Goal: Task Accomplishment & Management: Use online tool/utility

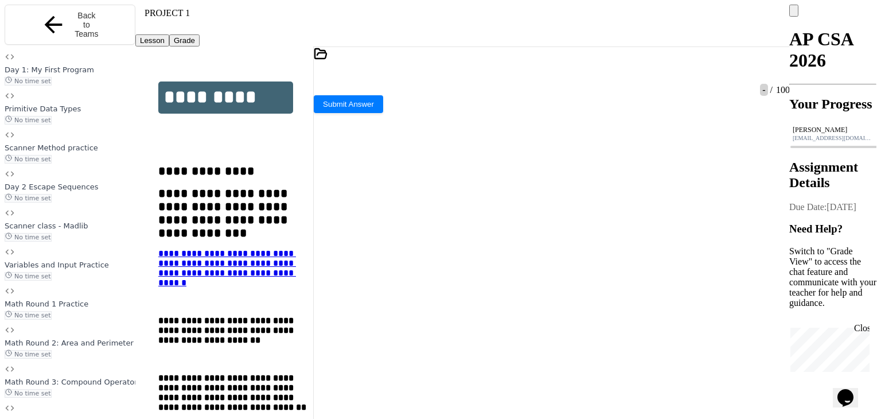
scroll to position [79, 0]
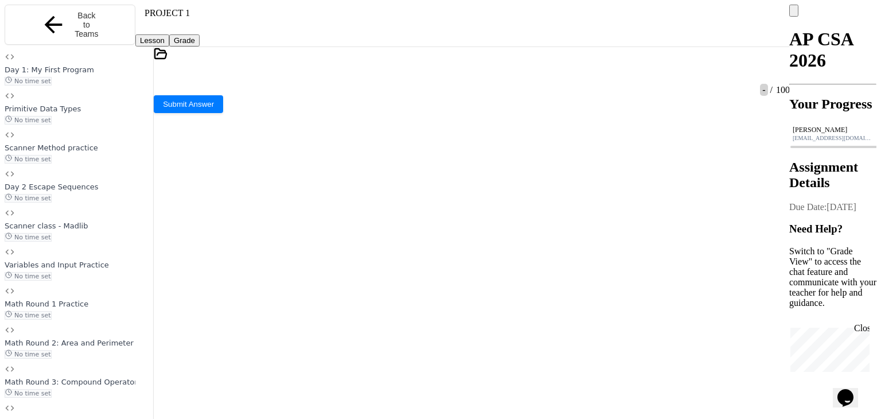
click at [155, 207] on div "**********" at bounding box center [462, 234] width 654 height 377
click at [779, 74] on icon at bounding box center [779, 74] width 0 height 0
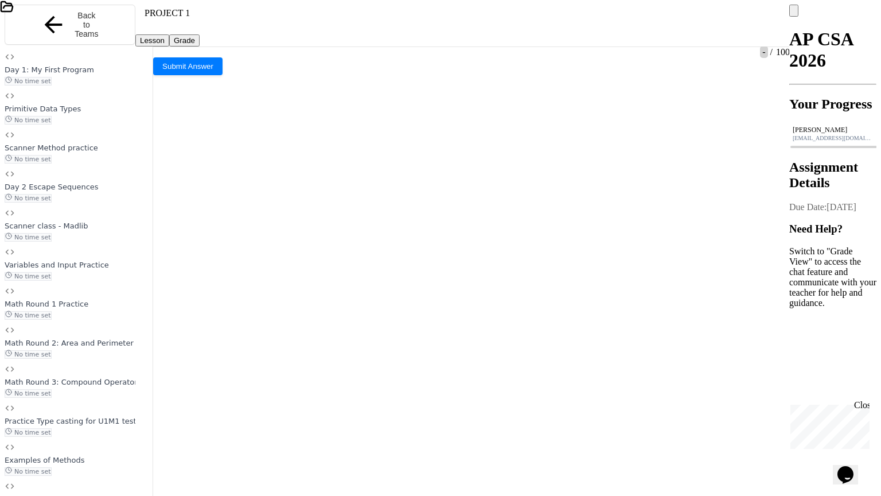
click at [870, 27] on icon at bounding box center [870, 27] width 0 height 0
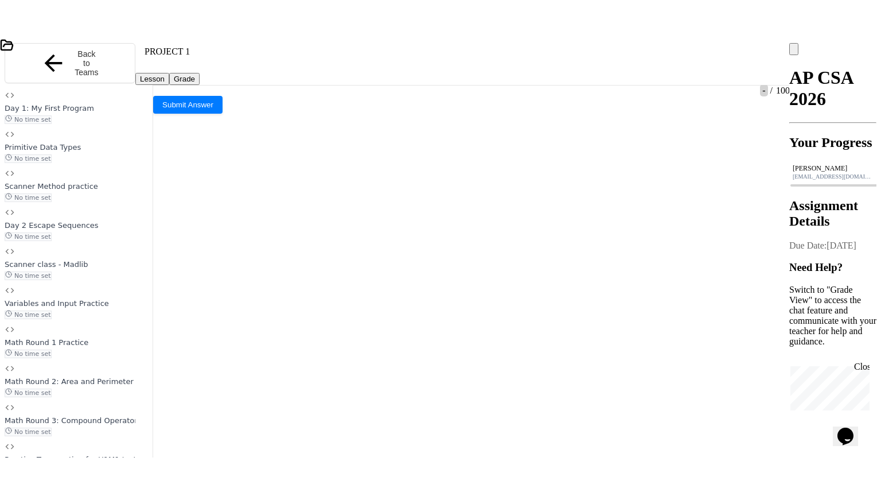
scroll to position [79, 0]
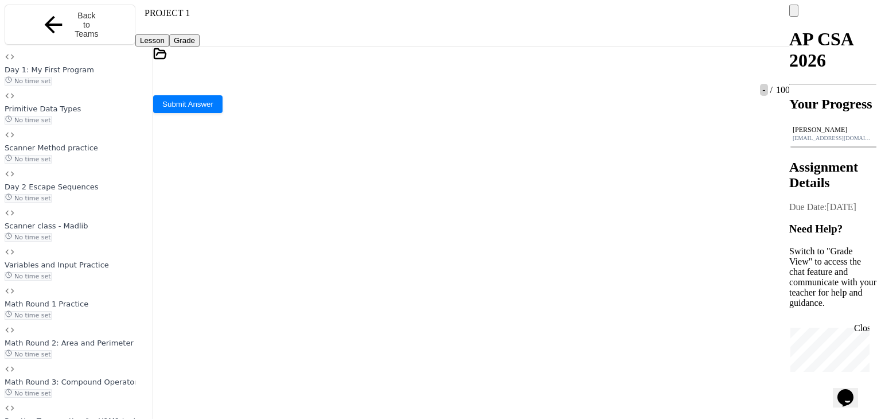
click at [465, 77] on icon at bounding box center [465, 77] width 0 height 0
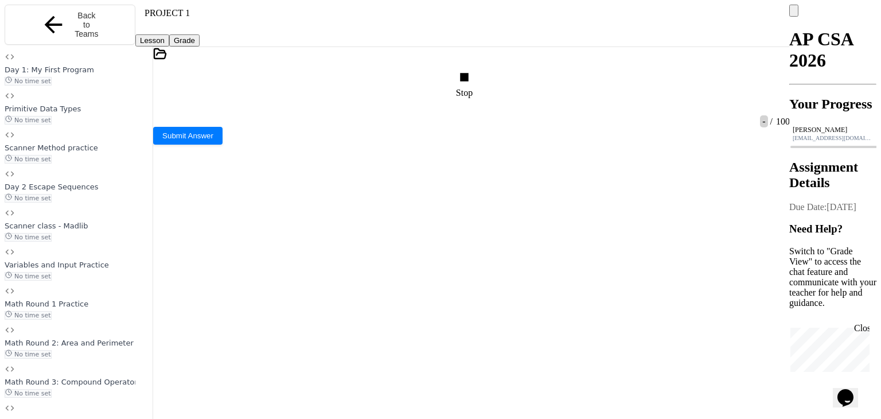
click at [779, 84] on icon at bounding box center [779, 84] width 0 height 0
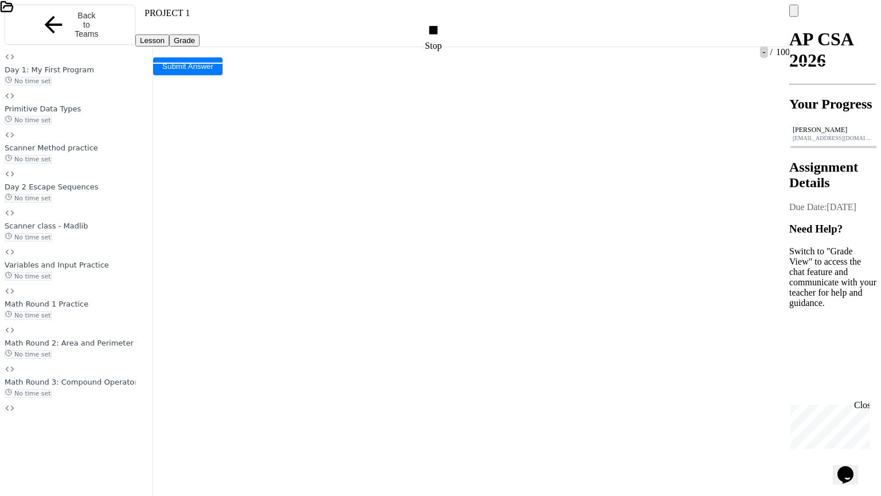
type textarea "*******"
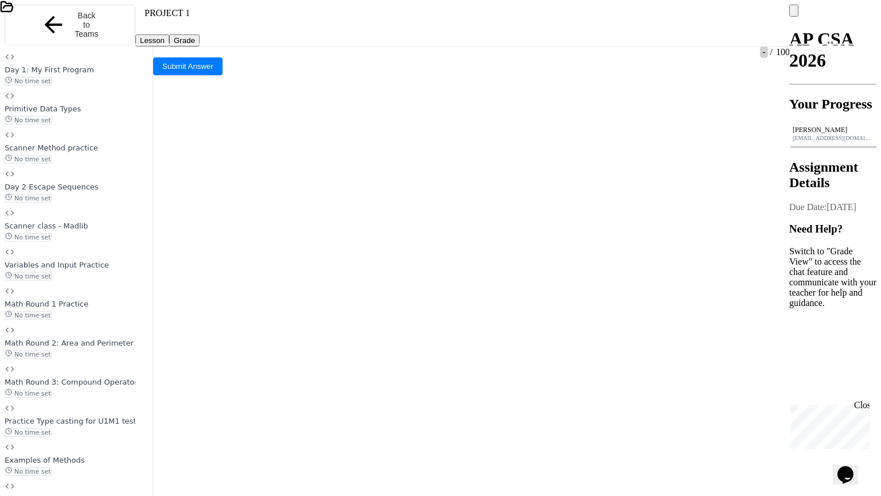
click at [59, 282] on icon at bounding box center [440, 501] width 881 height 881
click at [870, 27] on icon at bounding box center [870, 27] width 0 height 0
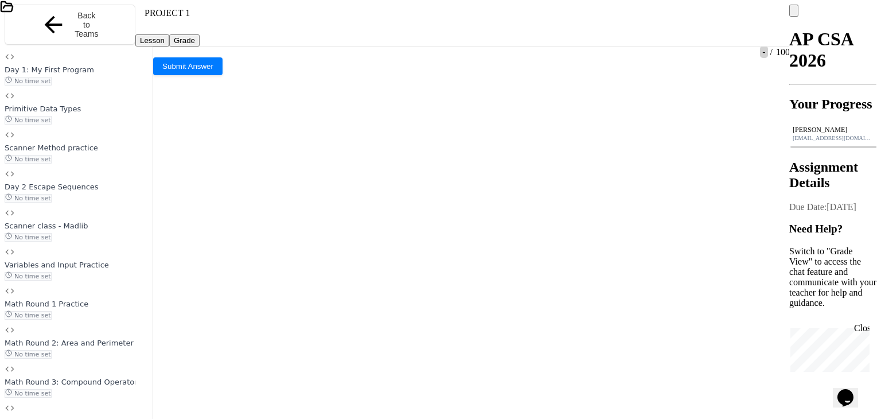
scroll to position [79, 0]
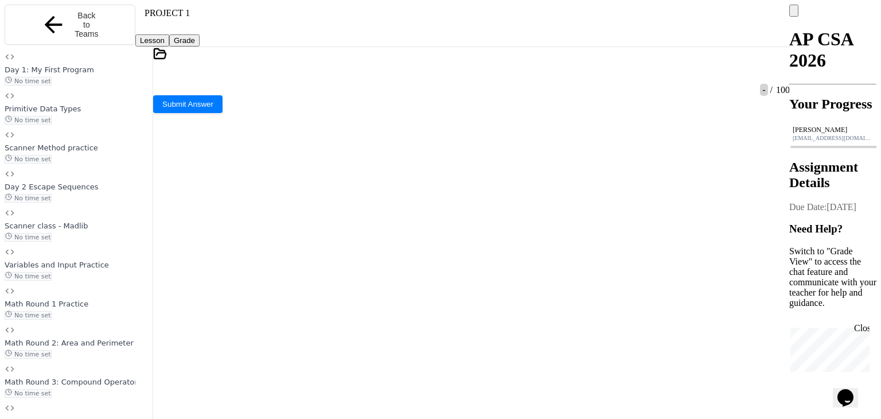
click at [465, 77] on icon at bounding box center [465, 77] width 0 height 0
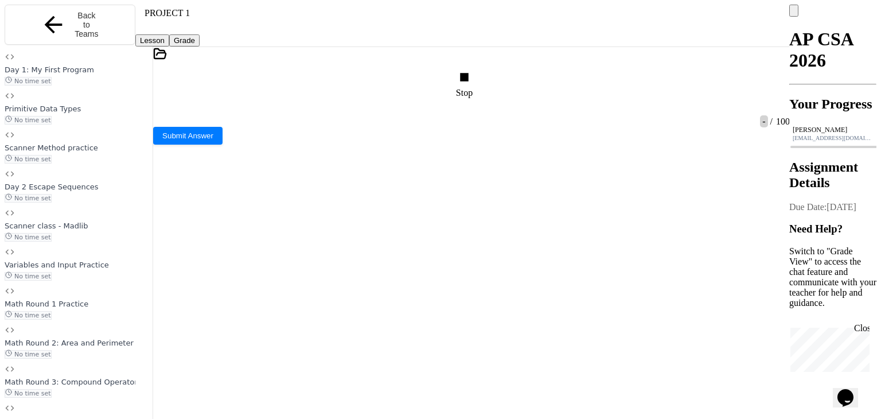
type textarea "*****"
click at [779, 63] on div at bounding box center [784, 83] width 11 height 41
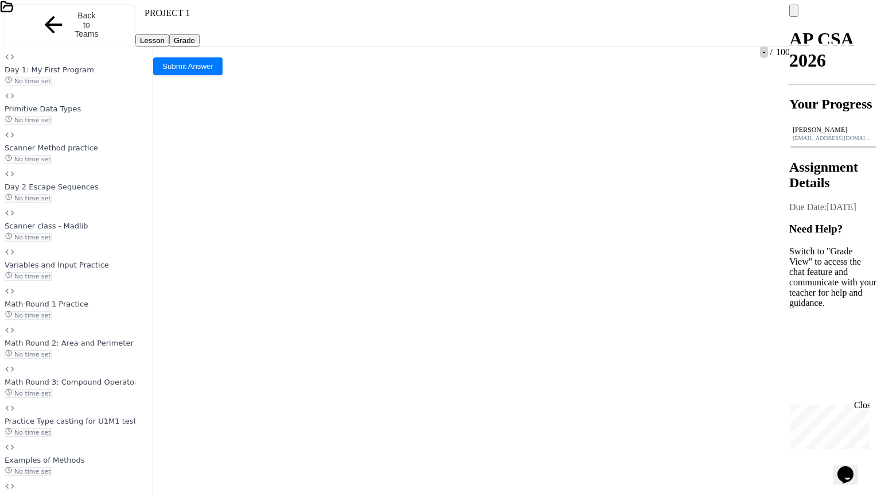
click at [870, 27] on icon at bounding box center [870, 27] width 0 height 0
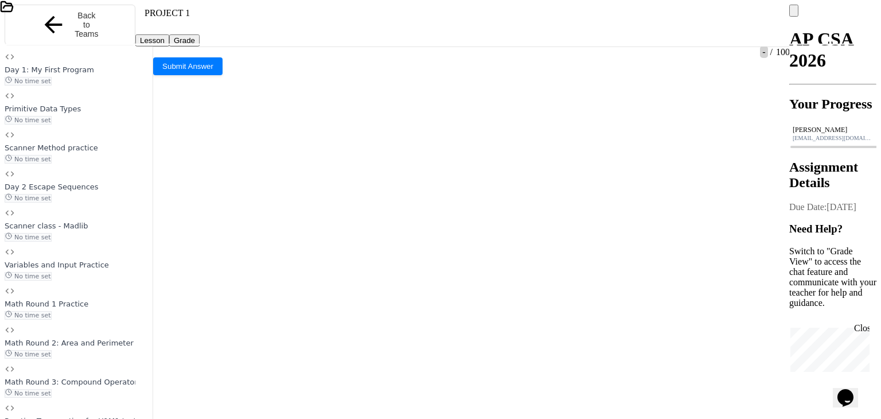
scroll to position [73, 0]
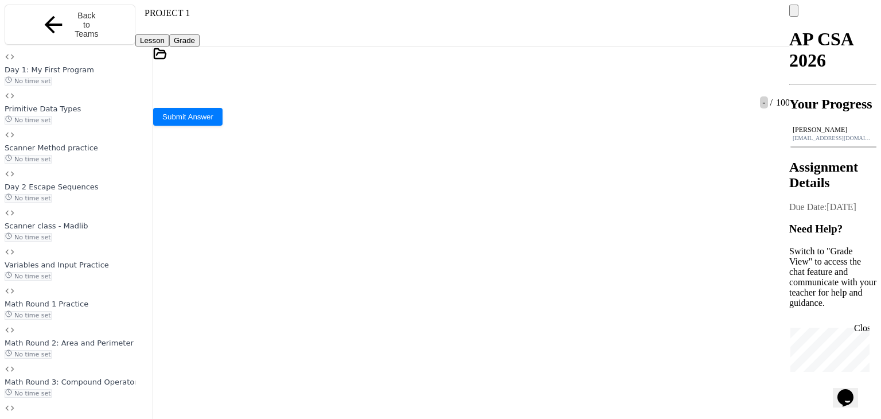
click at [208, 249] on icon at bounding box center [471, 426] width 637 height 637
click at [452, 65] on div at bounding box center [466, 74] width 626 height 22
click at [468, 69] on div at bounding box center [466, 74] width 3 height 10
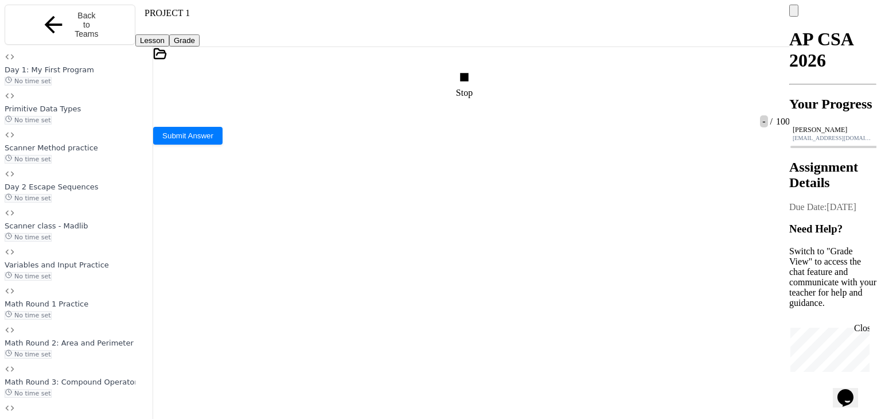
type textarea "******"
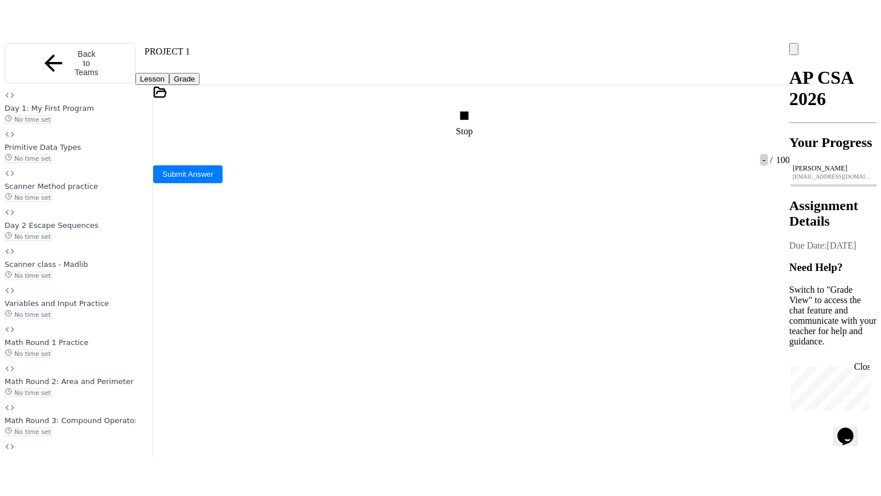
scroll to position [73, 0]
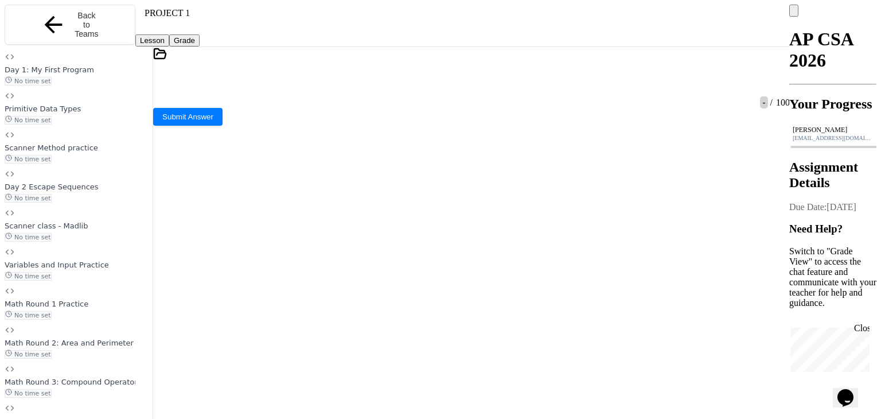
click at [779, 74] on icon at bounding box center [779, 74] width 0 height 0
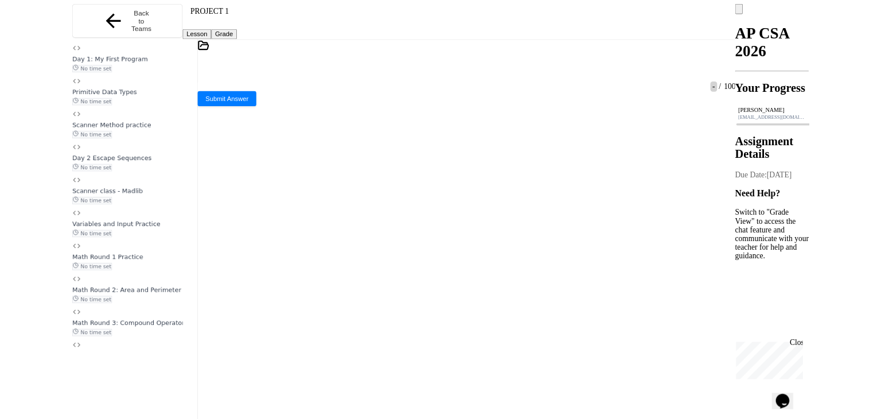
scroll to position [0, 0]
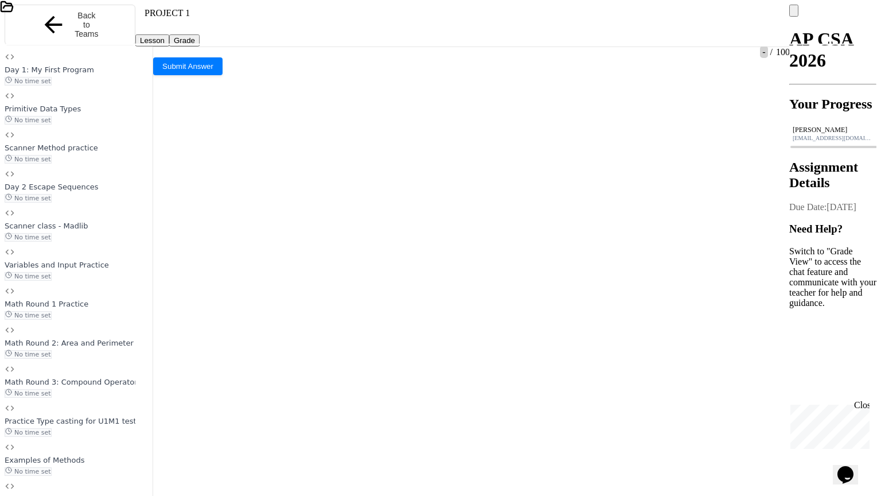
click at [870, 16] on div at bounding box center [875, 27] width 11 height 22
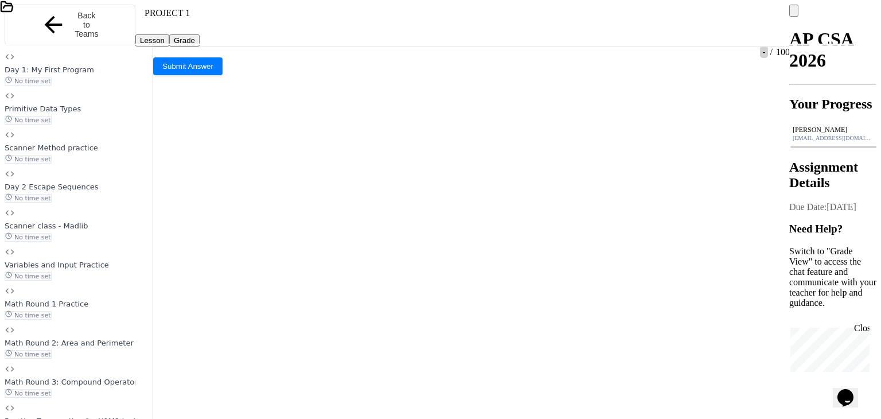
scroll to position [73, 0]
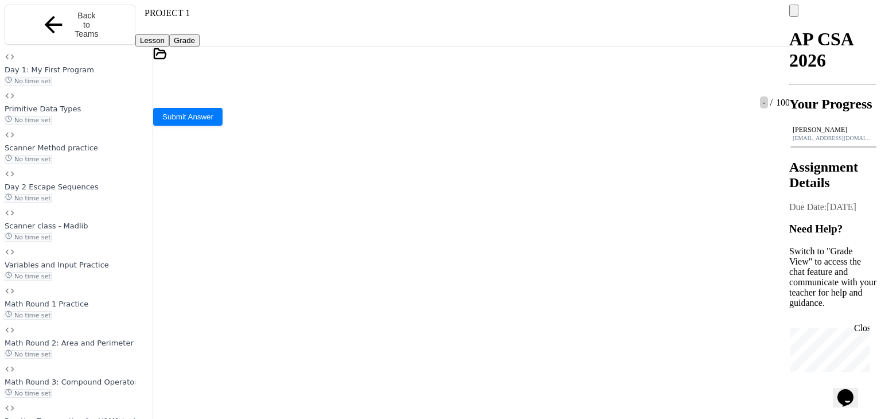
click at [465, 77] on icon at bounding box center [465, 77] width 0 height 0
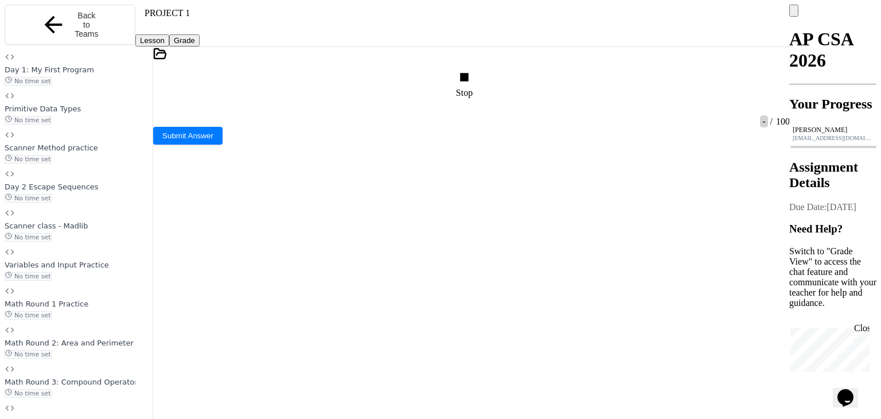
type textarea "******"
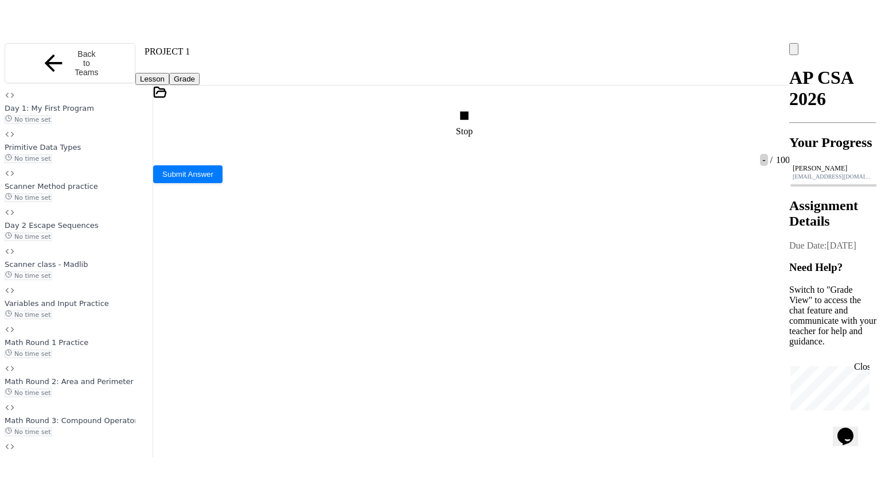
scroll to position [42, 0]
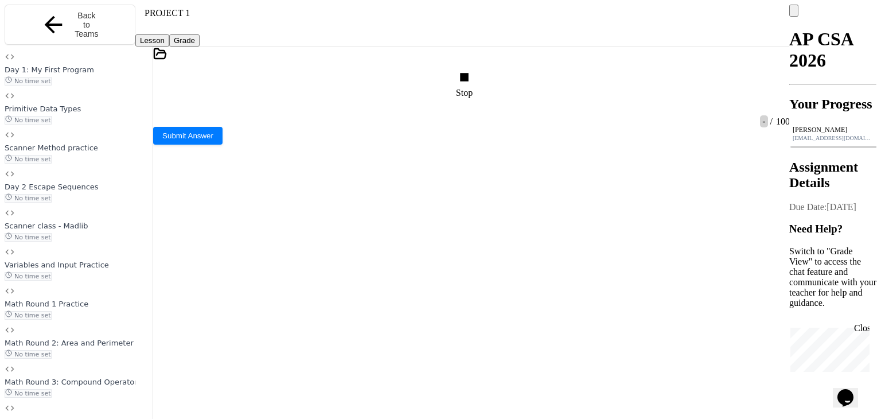
click at [779, 84] on icon at bounding box center [779, 84] width 0 height 0
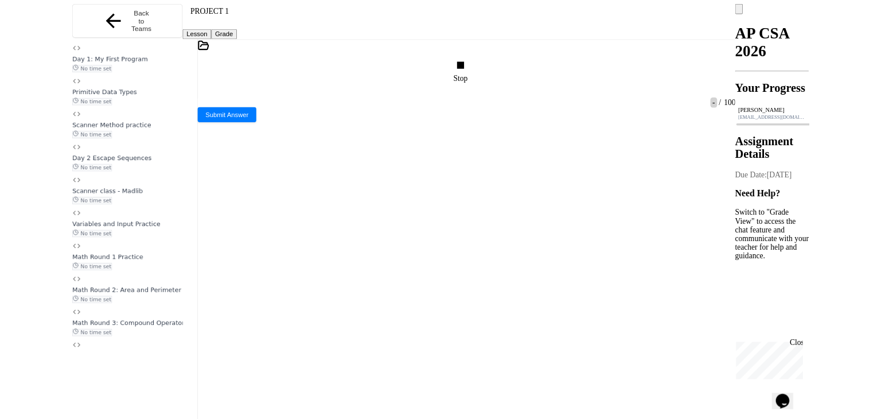
scroll to position [0, 0]
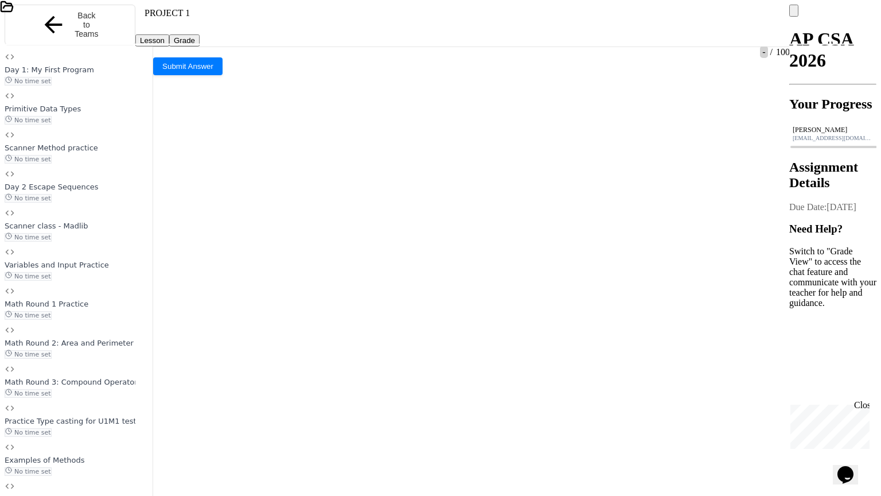
click at [871, 28] on icon at bounding box center [876, 33] width 11 height 11
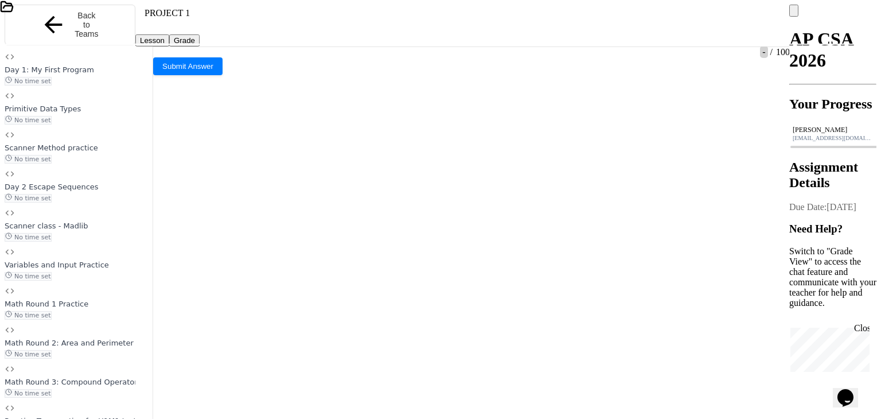
scroll to position [73, 0]
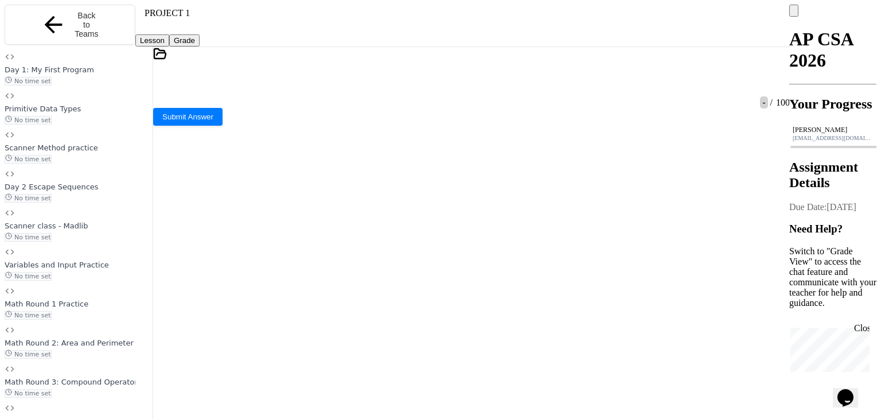
click at [198, 108] on div "Console" at bounding box center [471, 103] width 637 height 10
click at [286, 248] on icon at bounding box center [471, 425] width 371 height 371
click at [476, 80] on icon at bounding box center [472, 84] width 6 height 8
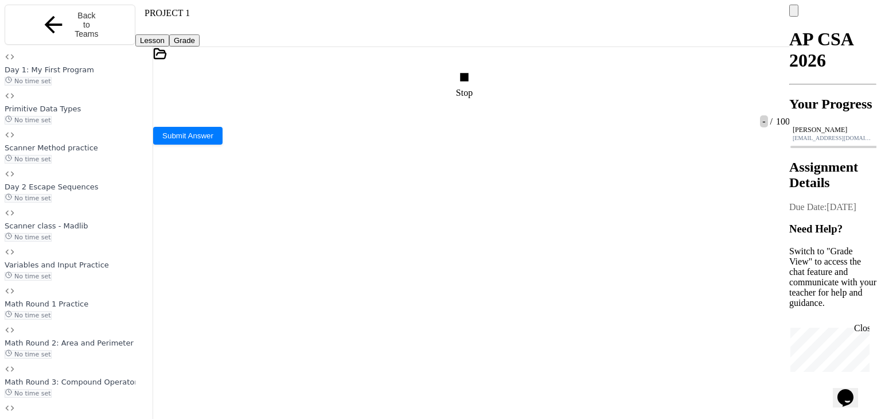
type textarea "***"
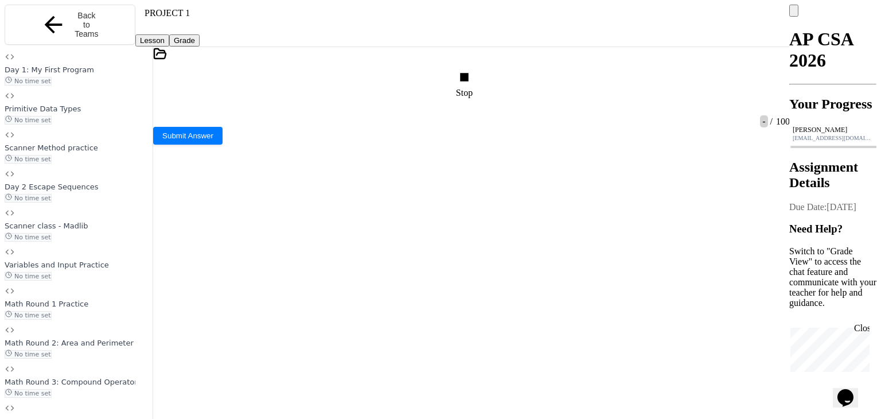
click at [476, 69] on div "Stop" at bounding box center [466, 83] width 20 height 29
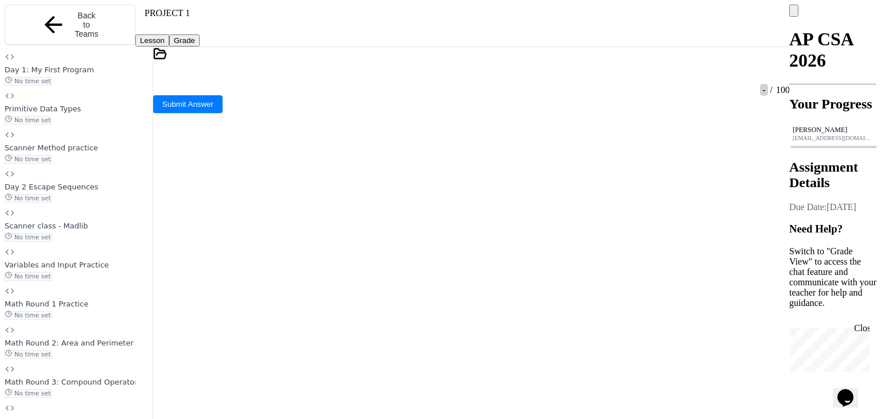
click at [465, 77] on icon at bounding box center [465, 77] width 0 height 0
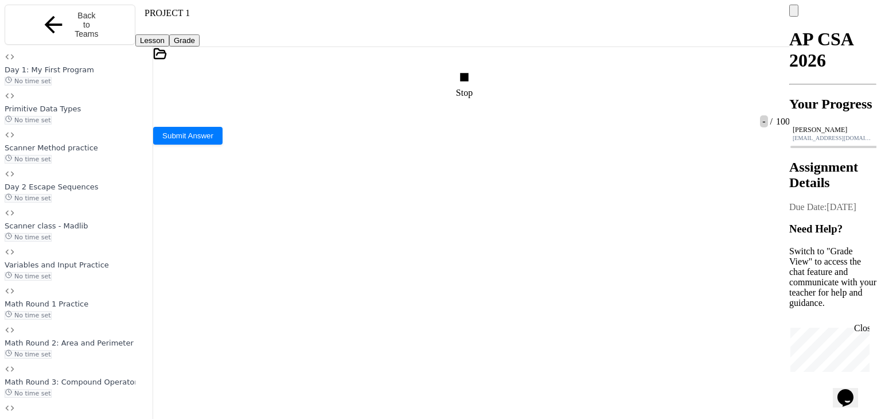
type textarea "***"
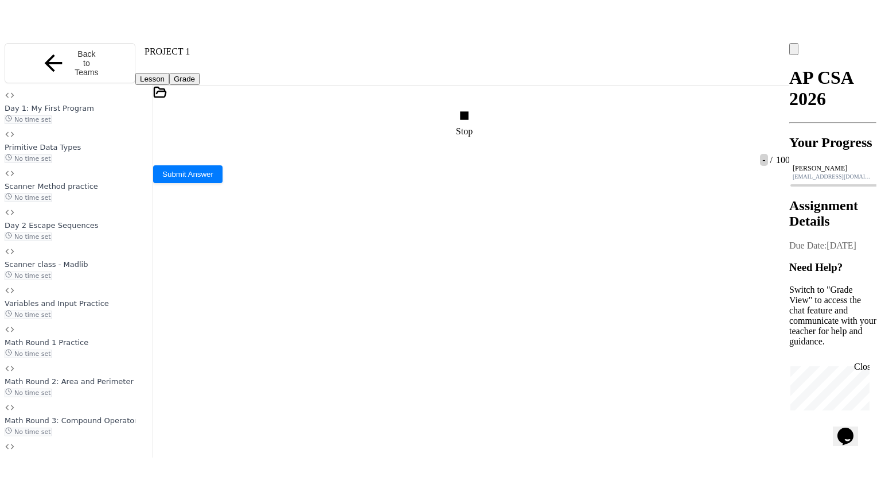
scroll to position [73, 0]
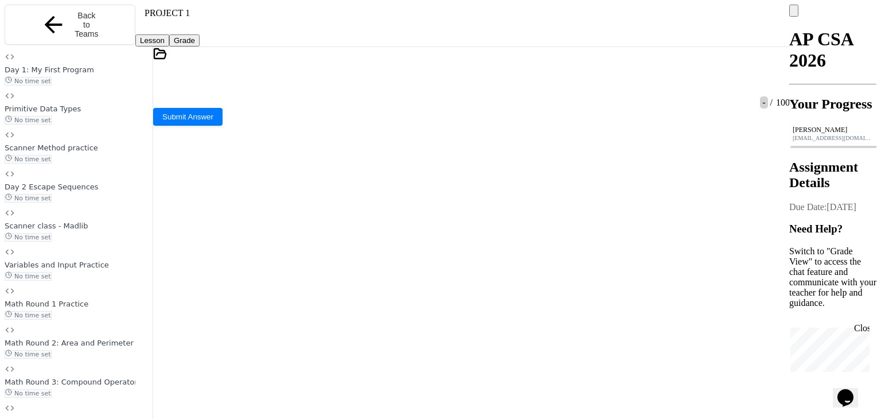
click at [779, 74] on icon at bounding box center [779, 74] width 0 height 0
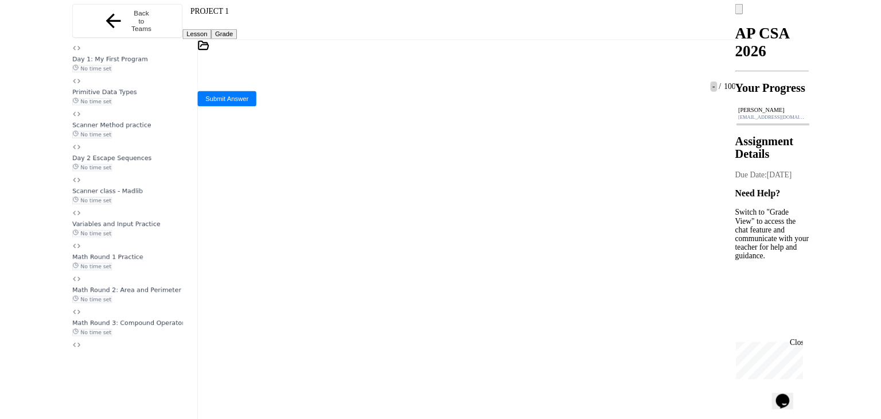
scroll to position [0, 0]
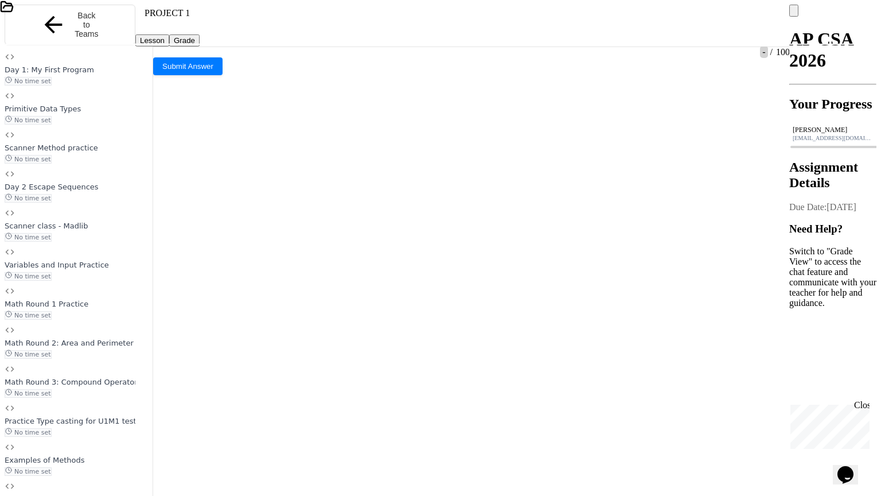
click at [870, 27] on icon at bounding box center [870, 27] width 0 height 0
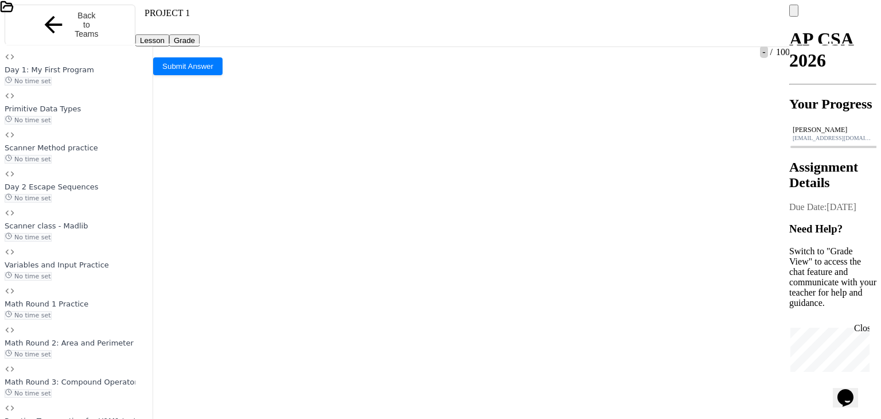
scroll to position [73, 0]
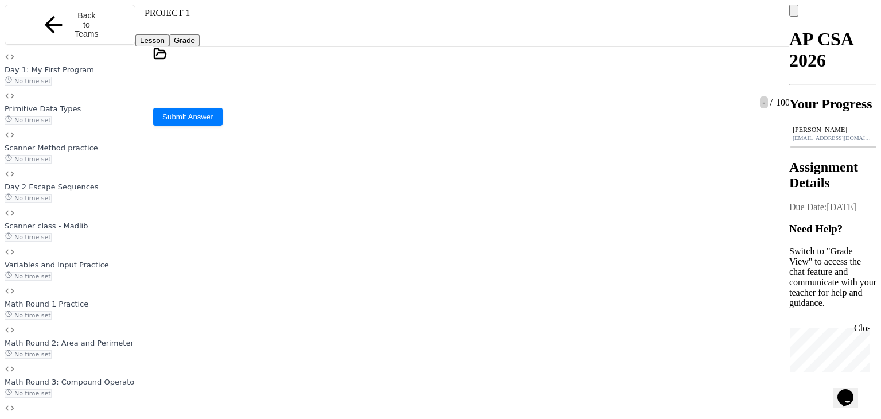
click at [213, 107] on span "Submit Answer" at bounding box center [187, 103] width 51 height 9
click at [864, 328] on div "Close" at bounding box center [862, 330] width 14 height 14
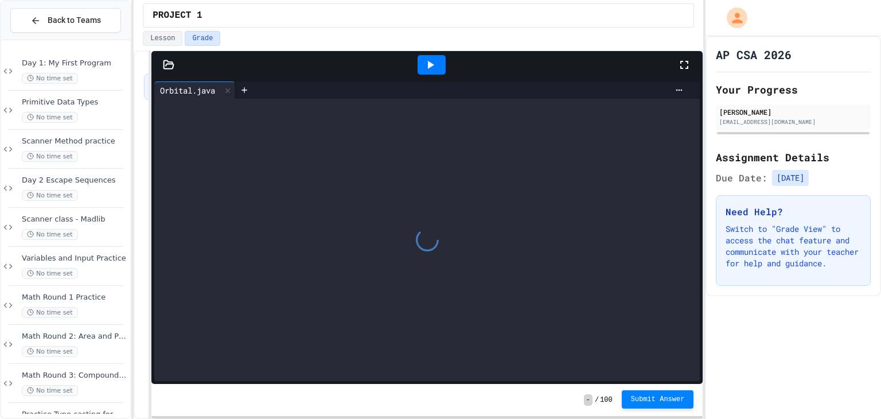
click at [662, 400] on span "Submit Answer" at bounding box center [658, 399] width 54 height 9
